Goal: Transaction & Acquisition: Book appointment/travel/reservation

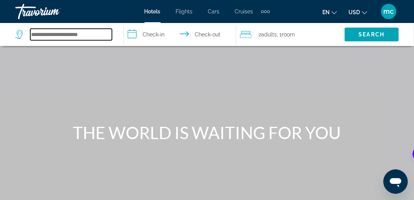
click at [49, 31] on input "Search hotel destination" at bounding box center [71, 35] width 82 height 12
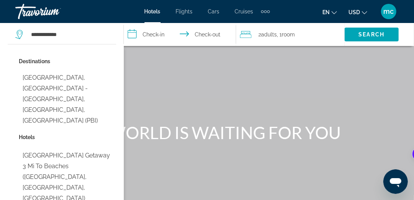
click at [77, 82] on button "[GEOGRAPHIC_DATA], [GEOGRAPHIC_DATA] - [GEOGRAPHIC_DATA], [GEOGRAPHIC_DATA], [G…" at bounding box center [67, 100] width 97 height 58
type input "**********"
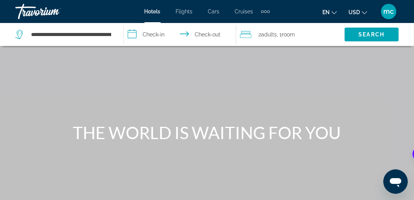
click at [150, 32] on input "**********" at bounding box center [181, 35] width 115 height 25
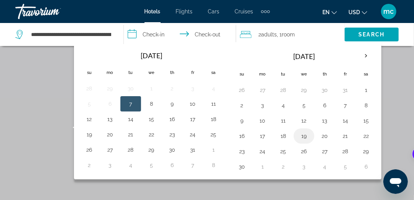
click at [305, 134] on button "19" at bounding box center [304, 136] width 12 height 11
click at [320, 135] on button "20" at bounding box center [325, 136] width 12 height 11
type input "**********"
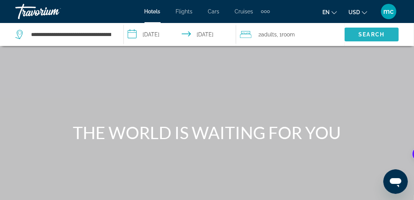
click at [363, 34] on span "Search" at bounding box center [372, 34] width 26 height 6
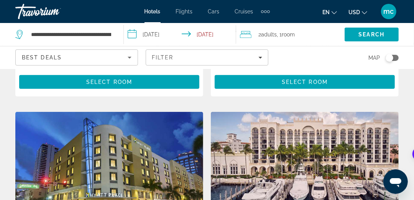
scroll to position [268, 0]
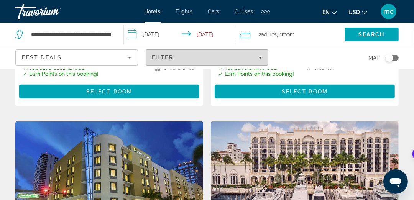
click at [206, 61] on span "Filters" at bounding box center [207, 57] width 122 height 18
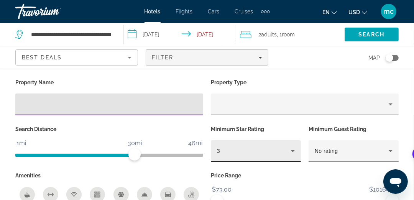
click at [272, 149] on div "3" at bounding box center [254, 150] width 74 height 9
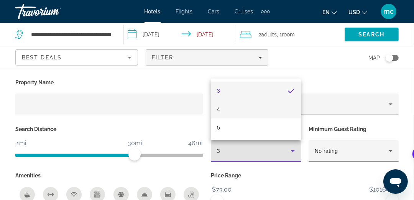
click at [233, 112] on mat-option "4" at bounding box center [256, 109] width 90 height 18
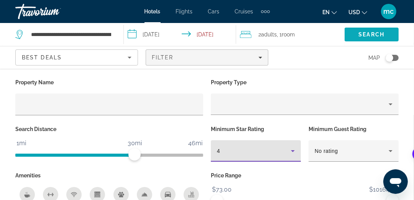
click at [377, 36] on span "Search" at bounding box center [372, 34] width 26 height 6
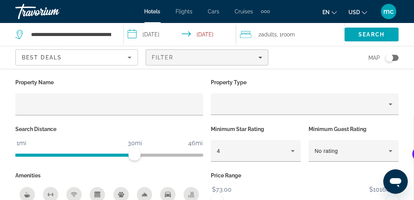
scroll to position [192, 0]
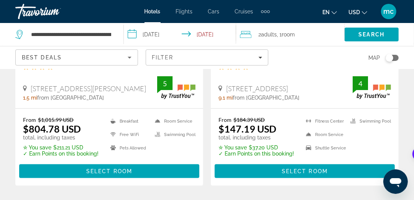
scroll to position [153, 0]
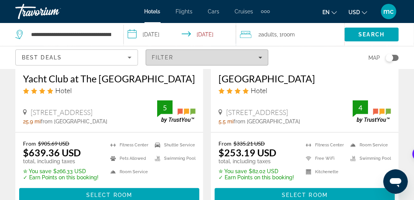
click at [204, 56] on div "Filter" at bounding box center [207, 57] width 110 height 6
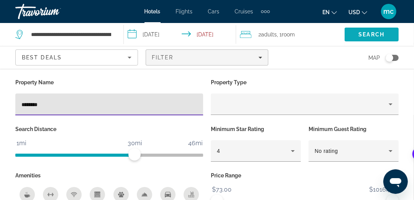
type input "********"
click at [362, 39] on span "Search" at bounding box center [372, 34] width 54 height 18
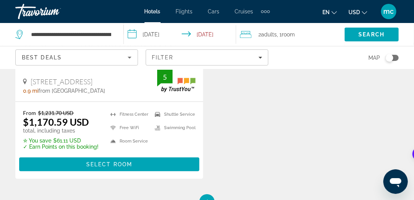
scroll to position [192, 0]
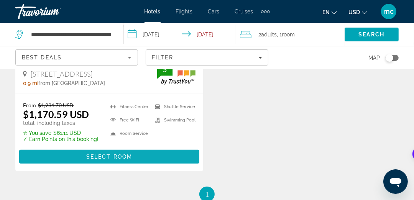
click at [62, 154] on span "Main content" at bounding box center [109, 157] width 180 height 18
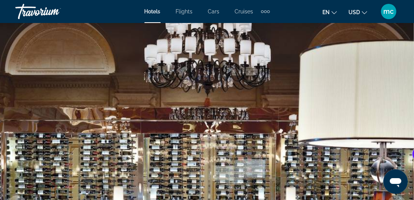
click at [149, 10] on span "Hotels" at bounding box center [153, 11] width 16 height 6
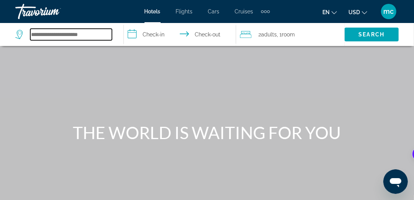
click at [85, 36] on input "Search hotel destination" at bounding box center [71, 35] width 82 height 12
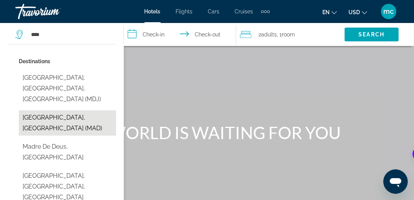
click at [54, 110] on button "[GEOGRAPHIC_DATA], [GEOGRAPHIC_DATA] (MAD)" at bounding box center [67, 122] width 97 height 25
type input "**********"
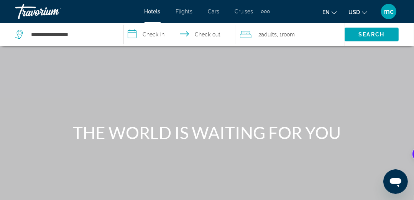
click at [151, 32] on input "**********" at bounding box center [181, 35] width 115 height 25
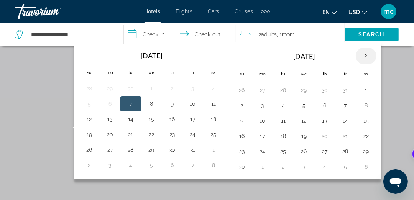
click at [364, 54] on th "Next month" at bounding box center [366, 56] width 21 height 17
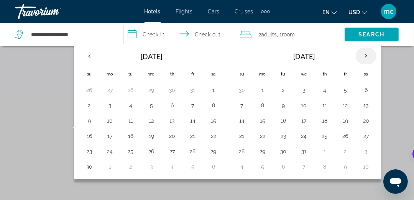
click at [364, 54] on th "Next month" at bounding box center [366, 56] width 21 height 17
click at [262, 135] on button "16" at bounding box center [263, 136] width 12 height 11
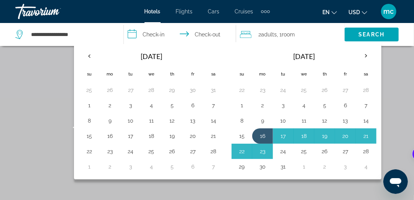
click at [281, 151] on button "24" at bounding box center [283, 151] width 12 height 11
type input "**********"
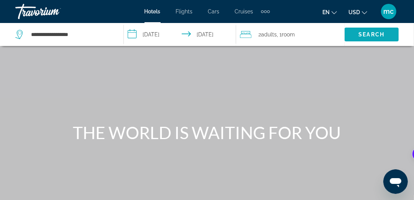
click at [375, 38] on span "Search" at bounding box center [372, 34] width 54 height 18
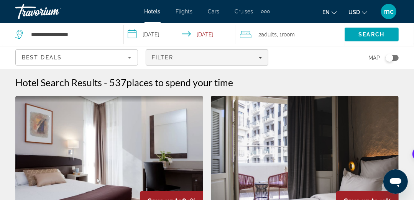
click at [171, 55] on span "Filter" at bounding box center [163, 57] width 22 height 6
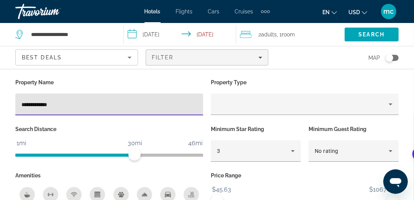
type input "**********"
click at [379, 37] on span "Search" at bounding box center [372, 34] width 26 height 6
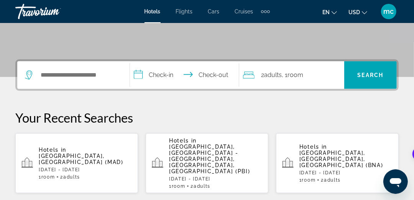
scroll to position [153, 0]
click at [77, 153] on span "Madrid, Spain (MAD)" at bounding box center [81, 159] width 85 height 12
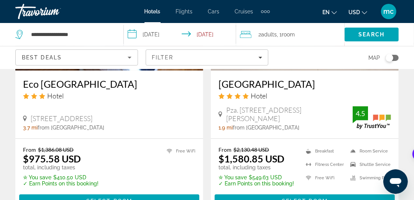
scroll to position [959, 0]
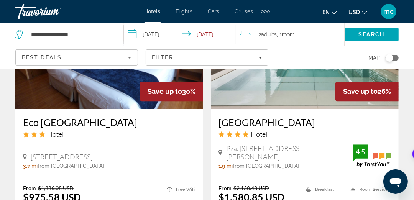
click at [278, 122] on h3 "Hotel Claridge Madrid" at bounding box center [305, 123] width 173 height 12
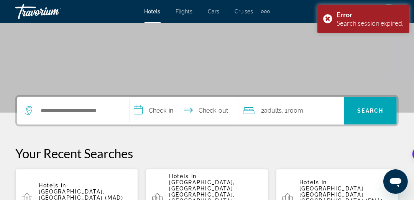
scroll to position [230, 0]
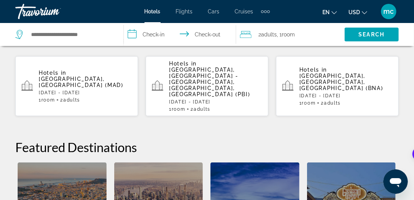
click at [67, 90] on p "Mon, 16 Mar - Tue, 24 Mar" at bounding box center [85, 92] width 93 height 5
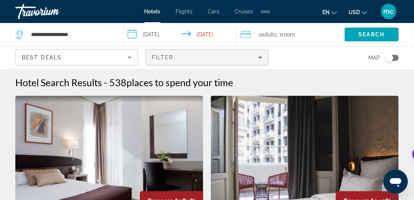
click at [186, 56] on div "Filter" at bounding box center [207, 57] width 110 height 6
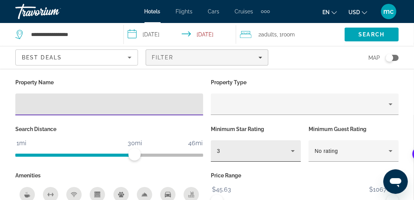
click at [228, 150] on div "3" at bounding box center [254, 150] width 74 height 9
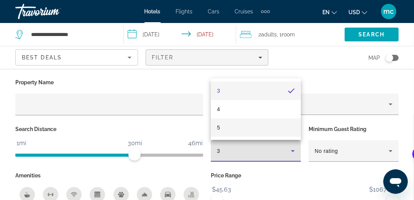
click at [230, 124] on mat-option "5" at bounding box center [256, 127] width 90 height 18
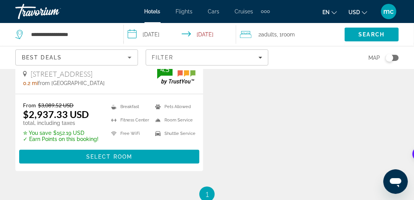
scroll to position [153, 0]
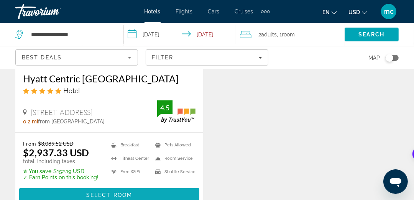
click at [111, 192] on span "Select Room" at bounding box center [109, 195] width 46 height 6
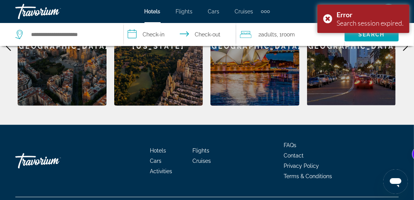
scroll to position [138, 0]
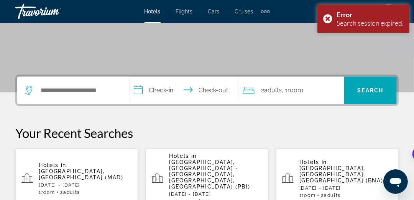
click at [72, 183] on p "[DATE] - [DATE]" at bounding box center [85, 185] width 93 height 5
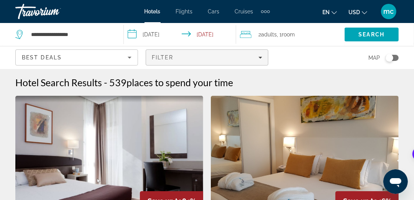
click at [208, 53] on span "Filters" at bounding box center [207, 57] width 122 height 18
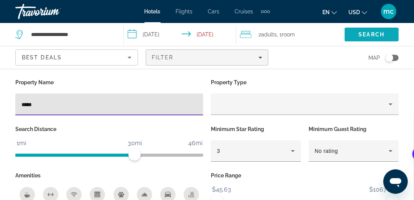
type input "*****"
click at [378, 36] on span "Search" at bounding box center [372, 34] width 26 height 6
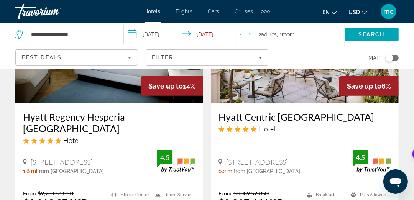
scroll to position [77, 0]
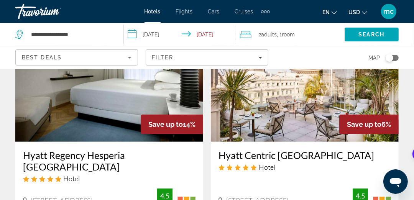
click at [305, 108] on img "Main content" at bounding box center [305, 80] width 188 height 123
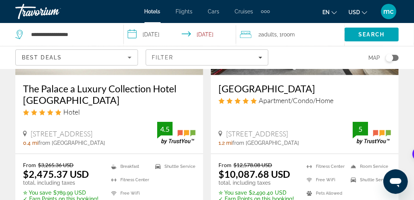
scroll to position [153, 0]
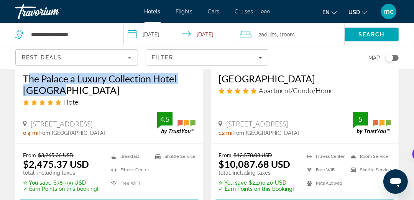
drag, startPoint x: 20, startPoint y: 74, endPoint x: 94, endPoint y: 88, distance: 75.4
click at [94, 88] on div "The Palace a Luxury Collection Hotel [GEOGRAPHIC_DATA] Hotel [STREET_ADDRESS] 0…" at bounding box center [109, 104] width 188 height 79
copy h3 "The Palace a Luxury Collection Hotel [GEOGRAPHIC_DATA]"
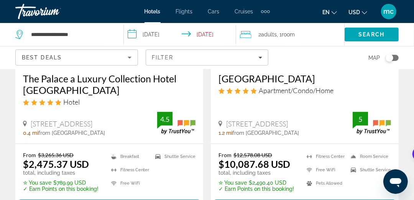
click at [218, 33] on input "**********" at bounding box center [181, 35] width 115 height 25
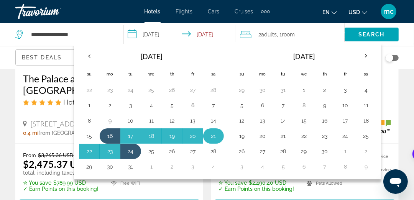
click at [214, 135] on button "21" at bounding box center [213, 136] width 12 height 11
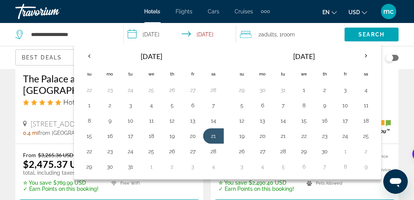
click at [109, 134] on button "16" at bounding box center [110, 136] width 12 height 11
type input "**********"
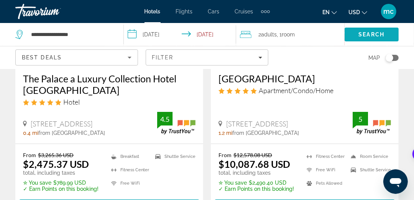
click at [378, 32] on span "Search" at bounding box center [372, 34] width 26 height 6
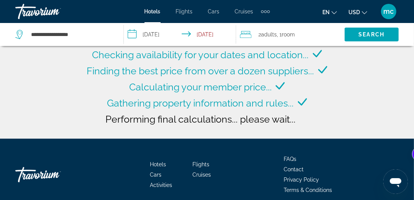
scroll to position [109, 0]
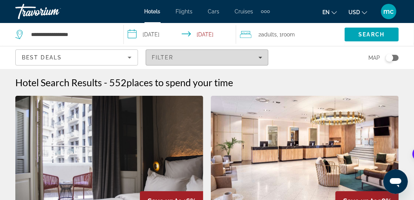
click at [206, 61] on span "Filters" at bounding box center [207, 57] width 122 height 18
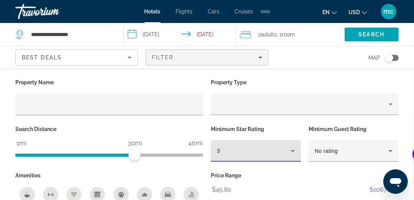
click at [241, 153] on div "3" at bounding box center [254, 150] width 74 height 9
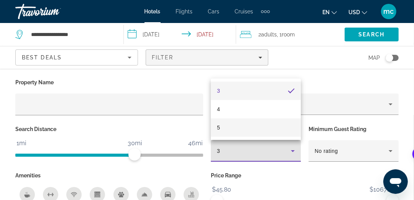
click at [230, 127] on mat-option "5" at bounding box center [256, 127] width 90 height 18
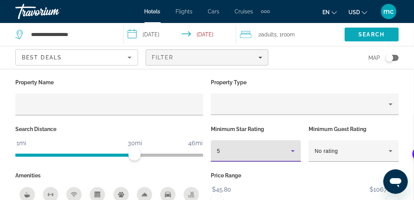
click at [359, 36] on span "Search" at bounding box center [372, 34] width 26 height 6
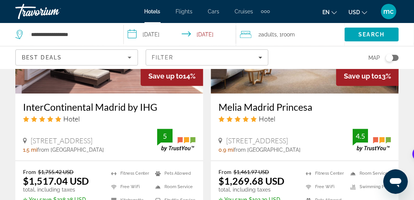
scroll to position [997, 0]
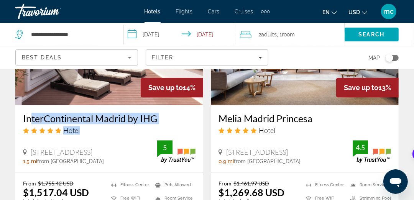
drag, startPoint x: 178, startPoint y: 100, endPoint x: 25, endPoint y: 94, distance: 152.7
click at [25, 113] on div "InterContinental Madrid by IHG Hotel" at bounding box center [109, 127] width 173 height 28
copy div "nterContinental Madrid by IHG Hotel"
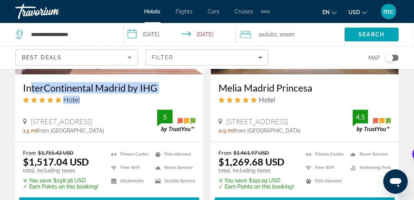
scroll to position [1035, 0]
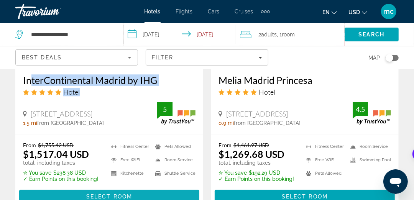
click at [112, 188] on span "Main content" at bounding box center [109, 197] width 180 height 18
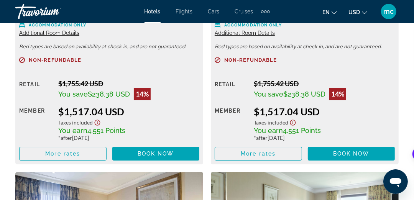
scroll to position [1342, 0]
